Goal: Task Accomplishment & Management: Use online tool/utility

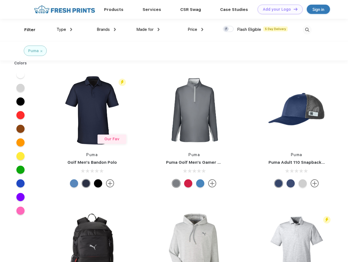
scroll to position [0, 0]
click at [278, 9] on link "Add your Logo Design Tool" at bounding box center [279, 10] width 45 height 10
click at [0, 0] on div "Design Tool" at bounding box center [0, 0] width 0 height 0
click at [293, 9] on link "Add your Logo Design Tool" at bounding box center [279, 10] width 45 height 10
click at [26, 30] on div "Filter" at bounding box center [29, 30] width 11 height 6
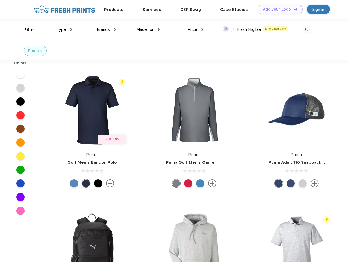
click at [64, 29] on span "Type" at bounding box center [62, 29] width 10 height 5
click at [106, 29] on span "Brands" at bounding box center [103, 29] width 13 height 5
click at [148, 29] on span "Made for" at bounding box center [144, 29] width 17 height 5
click at [196, 29] on span "Price" at bounding box center [193, 29] width 10 height 5
click at [228, 29] on div at bounding box center [228, 29] width 11 height 6
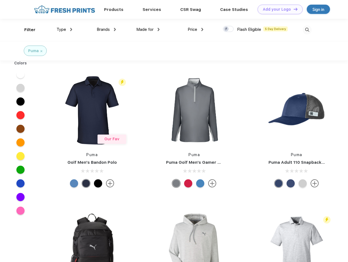
click at [226, 29] on input "checkbox" at bounding box center [225, 28] width 4 height 4
click at [307, 30] on img at bounding box center [307, 29] width 9 height 9
